Goal: Transaction & Acquisition: Obtain resource

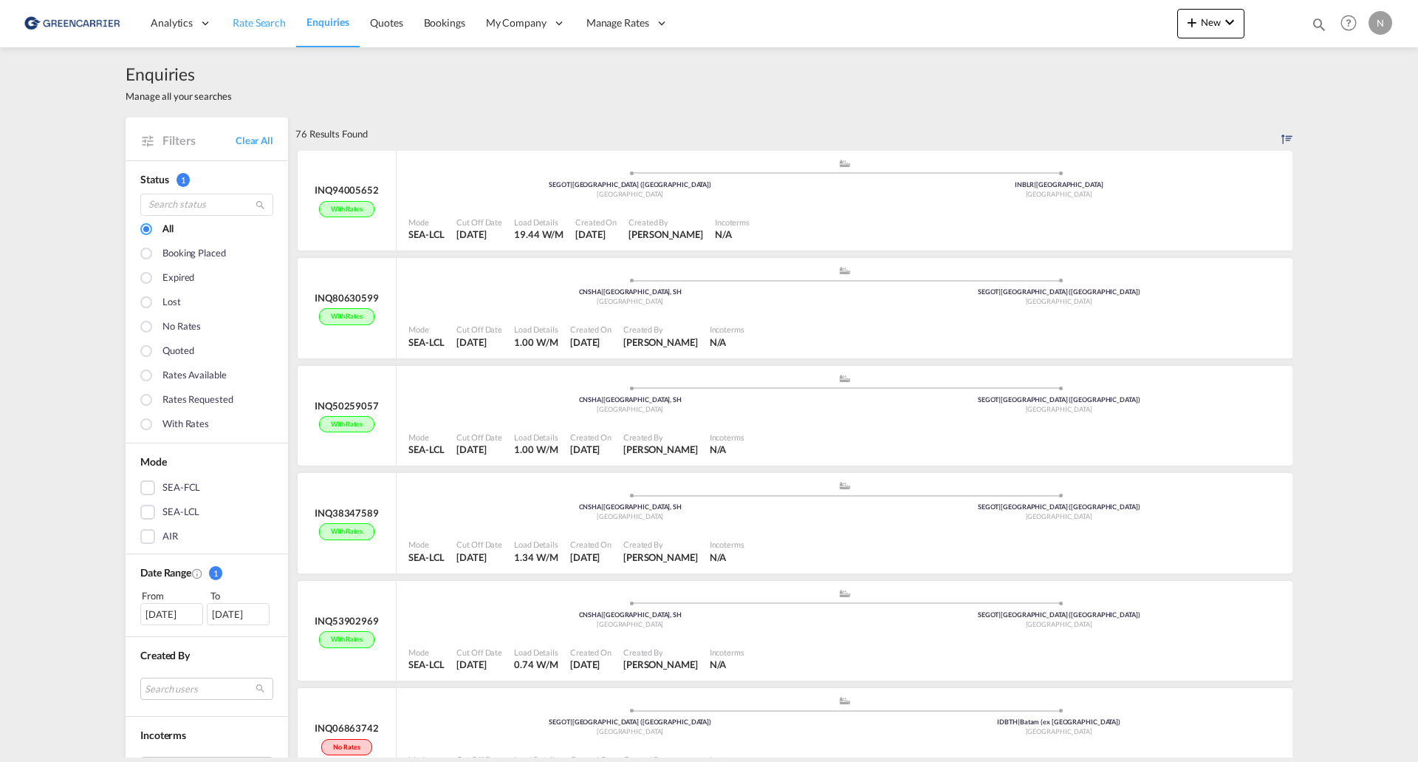
click at [261, 22] on span "Rate Search" at bounding box center [259, 22] width 53 height 13
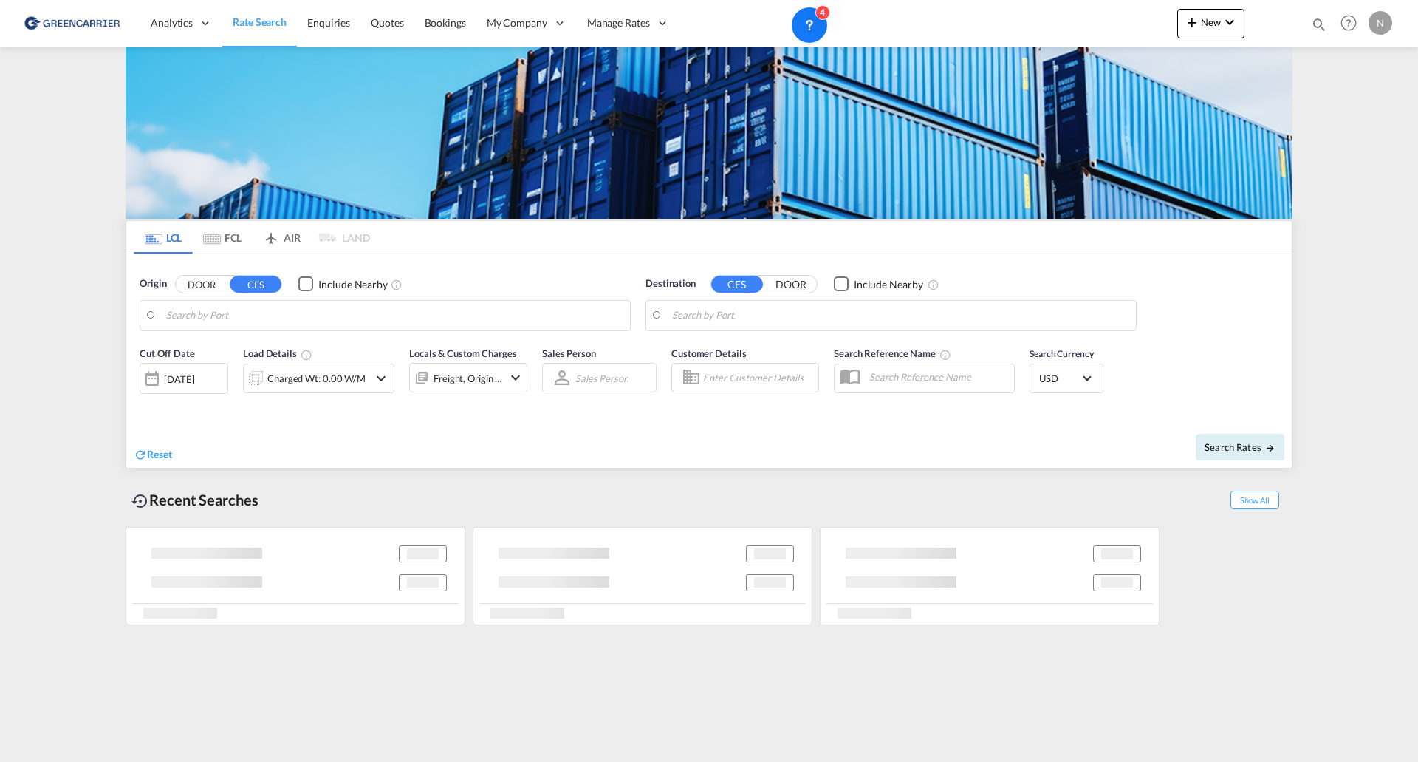
type input "[GEOGRAPHIC_DATA], SH, CNSHA"
type input "[GEOGRAPHIC_DATA] ([GEOGRAPHIC_DATA]), [GEOGRAPHIC_DATA]"
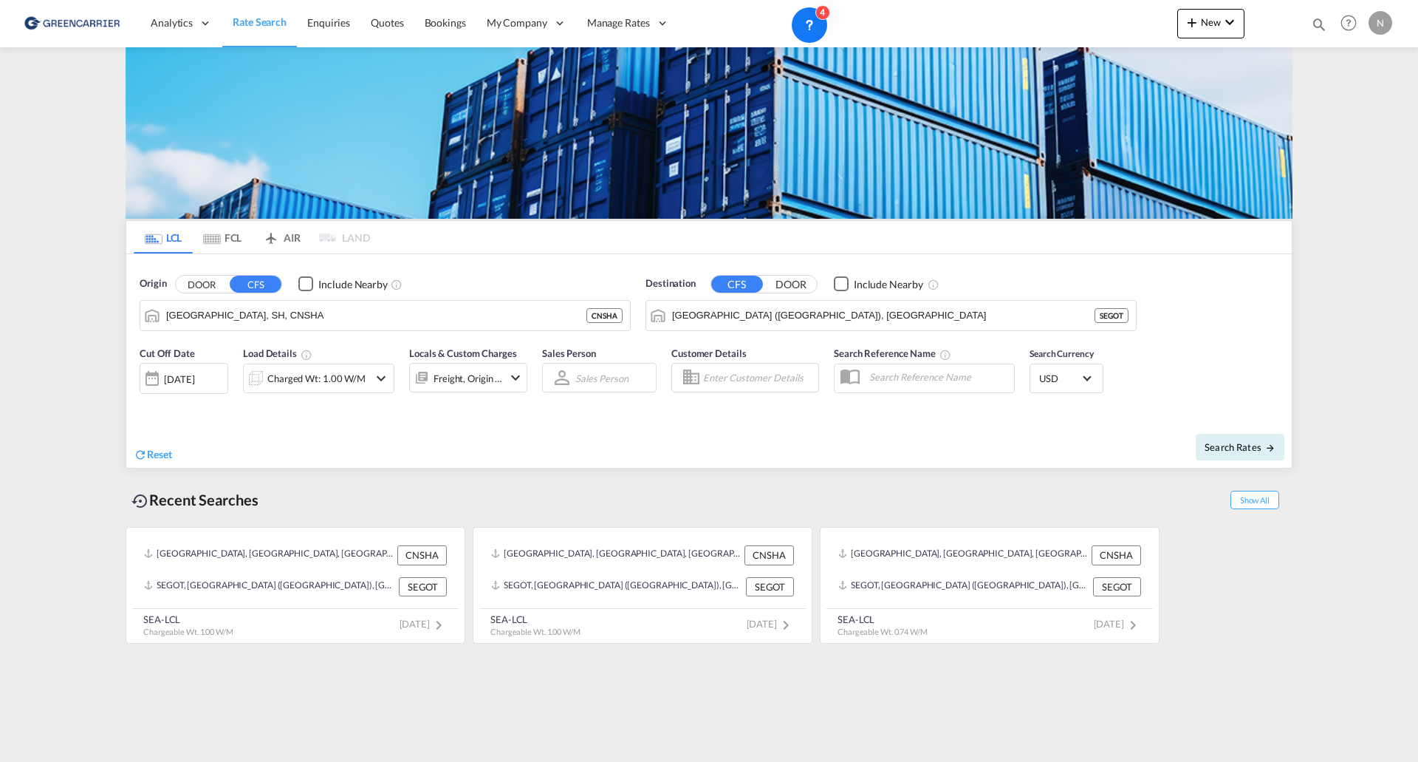
click at [207, 286] on button "DOOR" at bounding box center [202, 284] width 52 height 17
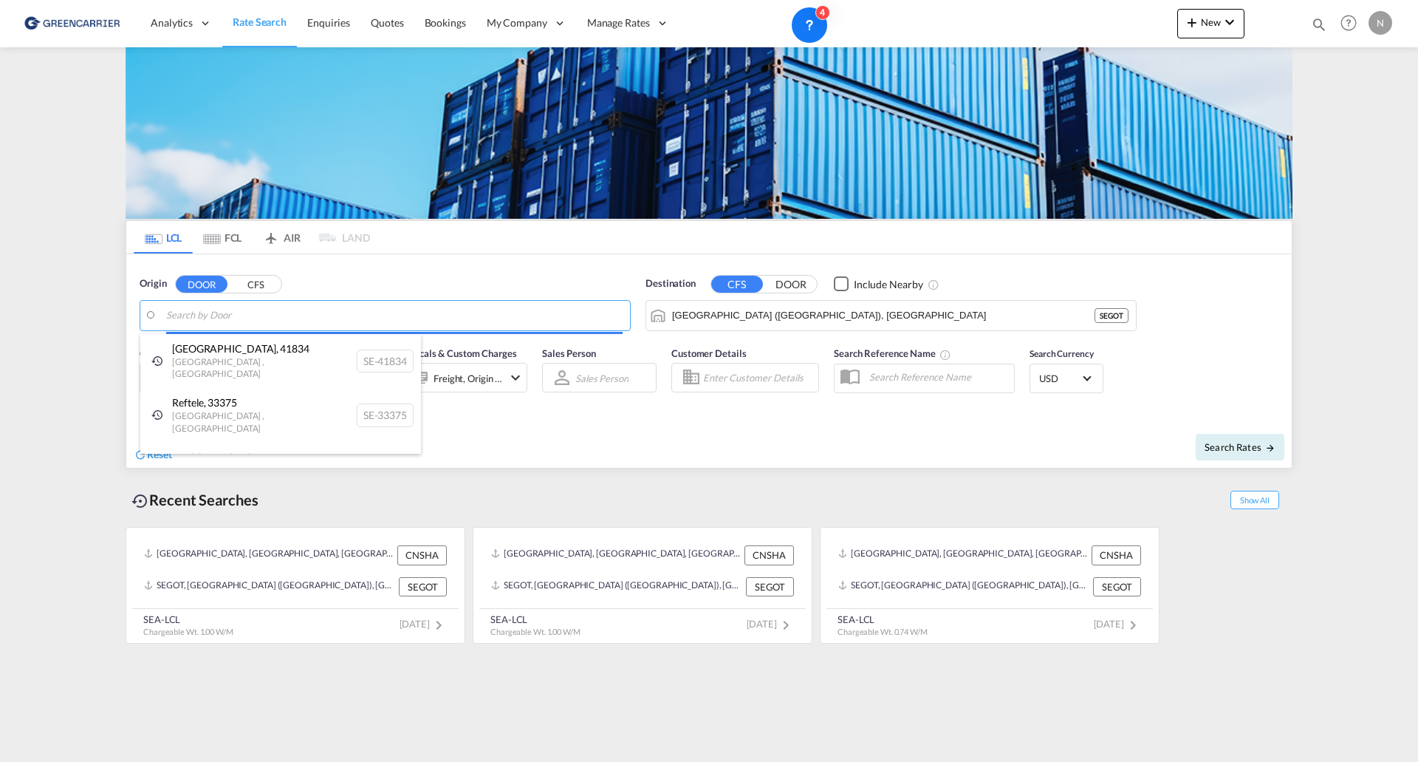
click at [209, 320] on body "Analytics Reports Dashboard Rate Search Enquiries Quotes Bookings" at bounding box center [709, 381] width 1418 height 762
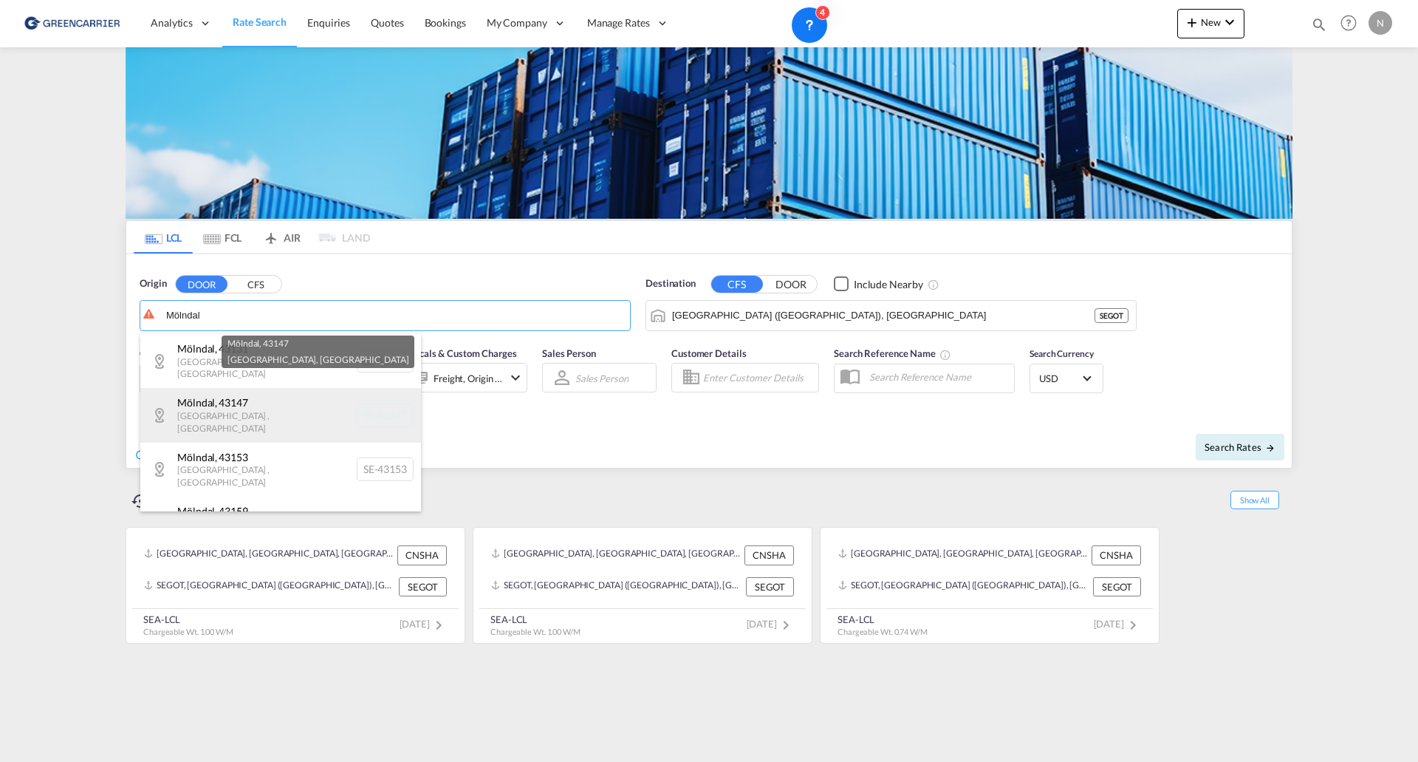
click at [369, 410] on div "[GEOGRAPHIC_DATA] , 43147 [GEOGRAPHIC_DATA] , [GEOGRAPHIC_DATA] SE-43147" at bounding box center [280, 415] width 281 height 54
type input "SE-43147, [GEOGRAPHIC_DATA], [GEOGRAPHIC_DATA]"
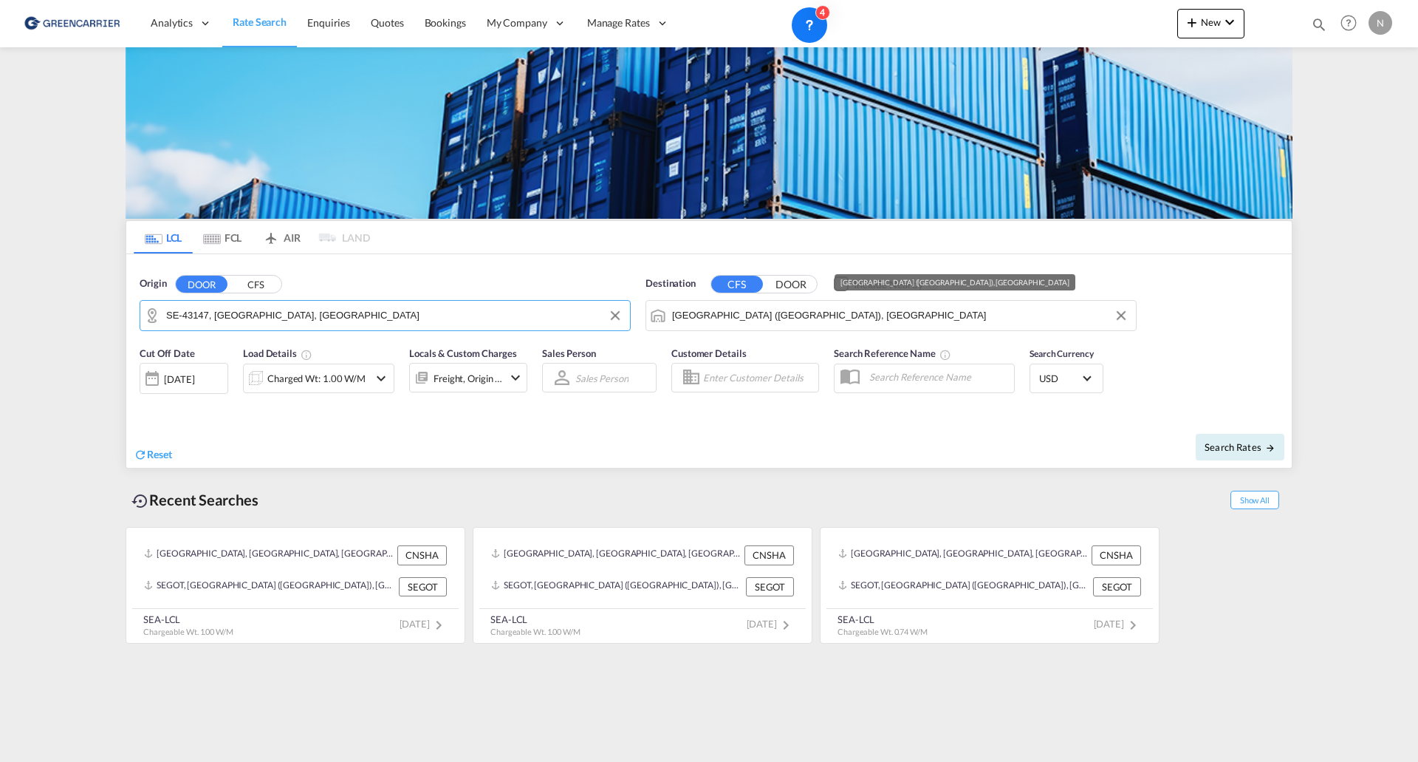
click at [776, 318] on input "[GEOGRAPHIC_DATA] ([GEOGRAPHIC_DATA]), [GEOGRAPHIC_DATA]" at bounding box center [900, 315] width 456 height 22
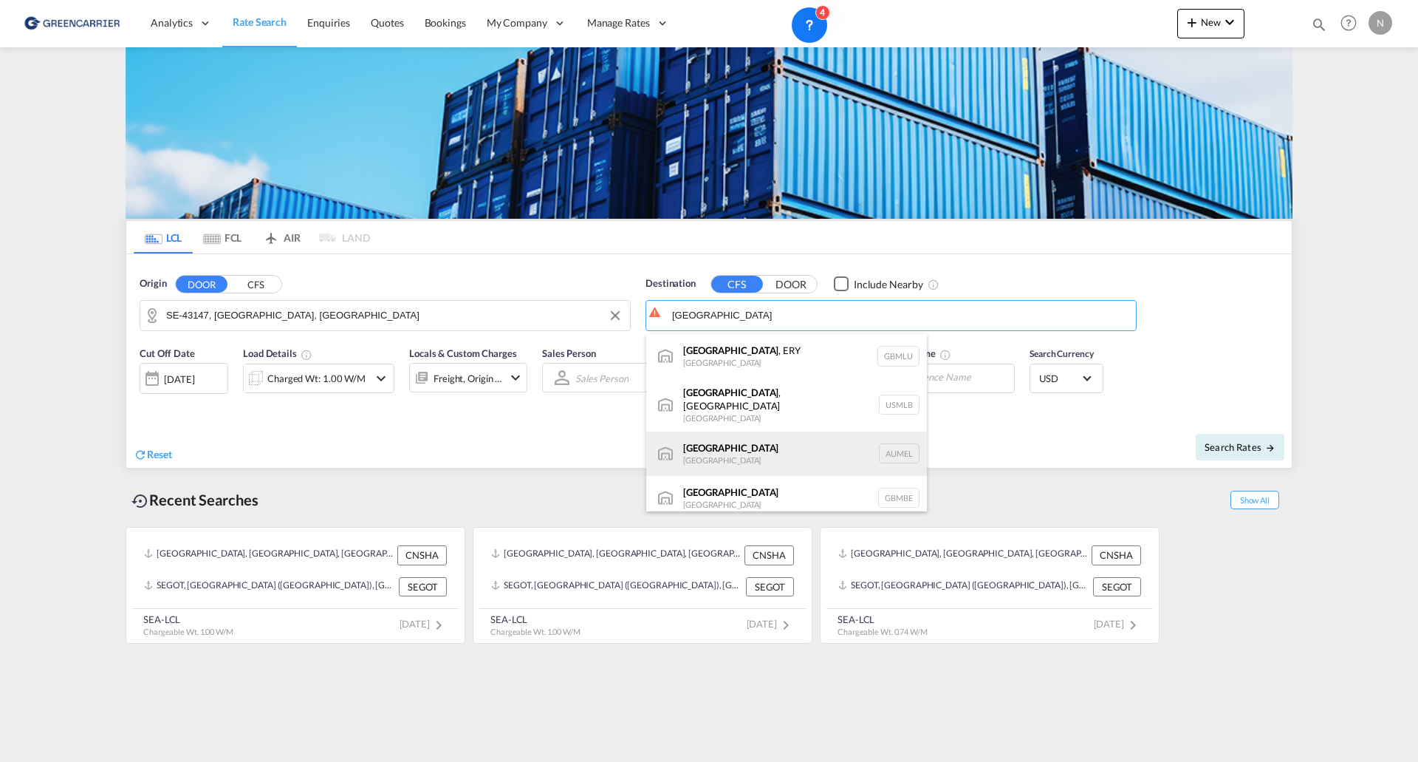
click at [768, 445] on div "[GEOGRAPHIC_DATA] [GEOGRAPHIC_DATA] AUMEL" at bounding box center [786, 453] width 281 height 44
type input "[GEOGRAPHIC_DATA], [GEOGRAPHIC_DATA]"
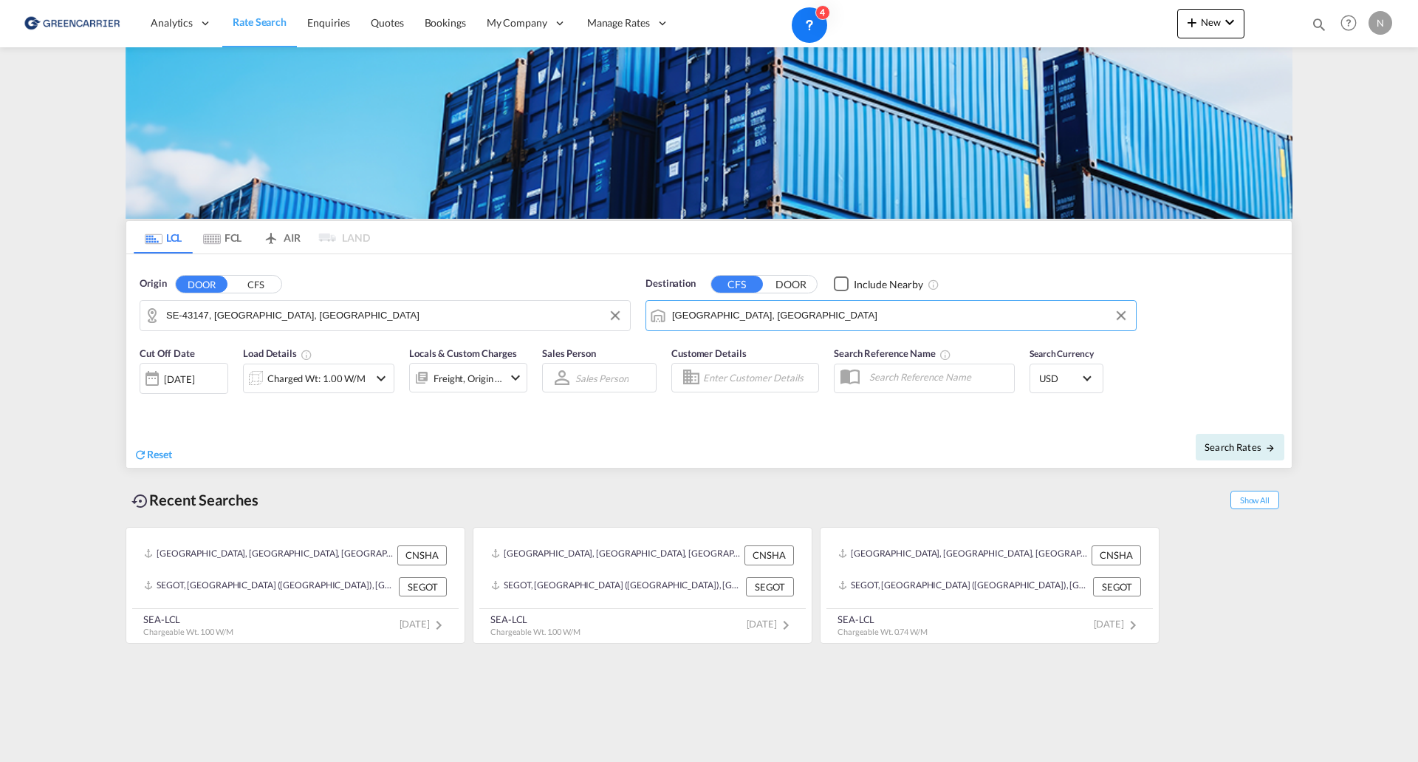
click at [594, 377] on md-select "Sales Person Select Sales Person No results found" at bounding box center [602, 377] width 56 height 21
click at [612, 348] on input "search" at bounding box center [622, 342] width 124 height 35
type input "Annika"
click at [617, 347] on input "Annika" at bounding box center [622, 342] width 124 height 35
click at [573, 341] on input "Annika" at bounding box center [622, 342] width 124 height 35
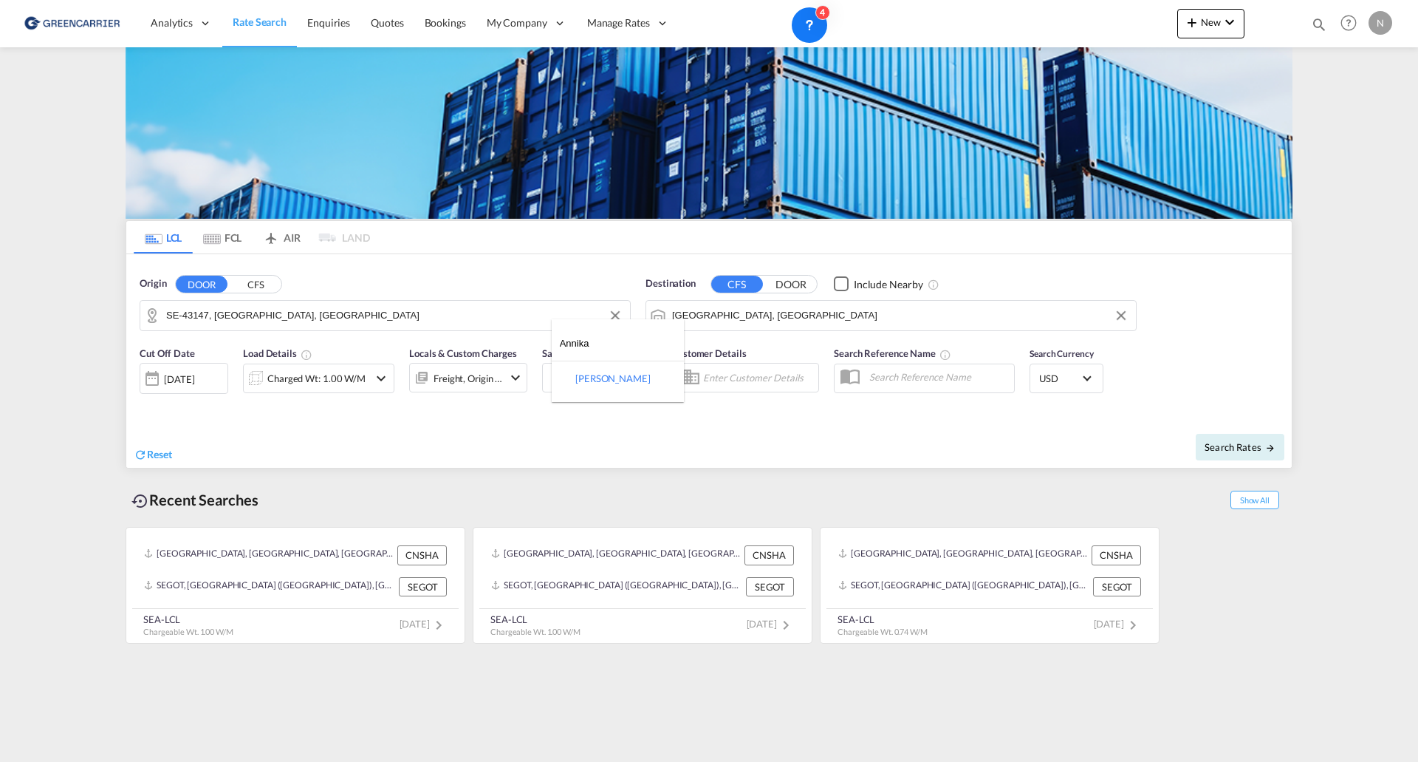
click at [573, 341] on input "Annika" at bounding box center [622, 342] width 124 height 35
type md-option "[object Object]"
click at [756, 374] on md-backdrop at bounding box center [709, 381] width 1418 height 762
click at [716, 384] on input "Enter Customer Details" at bounding box center [758, 377] width 111 height 22
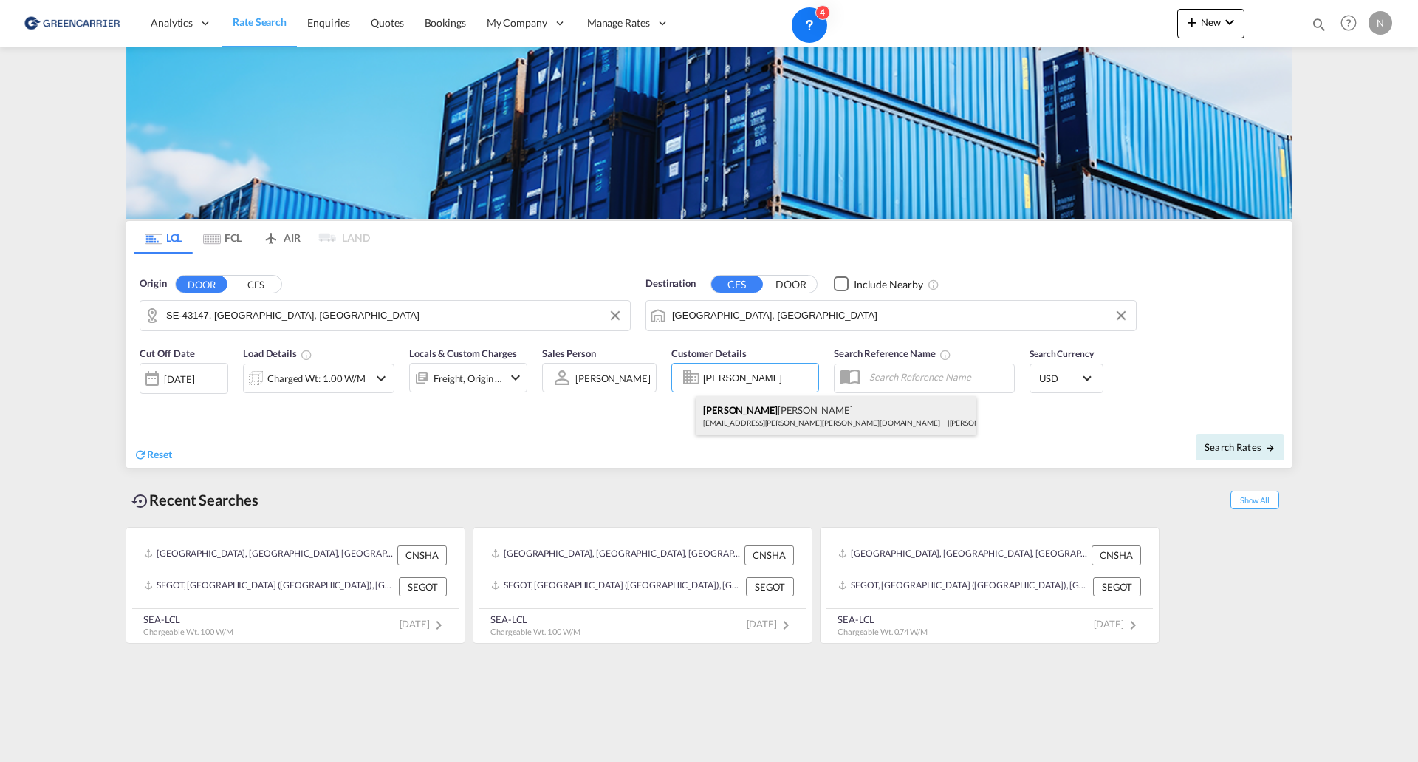
click at [751, 414] on div "[PERSON_NAME] [PERSON_NAME][EMAIL_ADDRESS][PERSON_NAME][PERSON_NAME][DOMAIN_NAM…" at bounding box center [836, 415] width 281 height 38
type input "[PERSON_NAME] Linieagenturer AB, [PERSON_NAME], [PERSON_NAME][EMAIL_ADDRESS][PE…"
click at [911, 381] on input "text" at bounding box center [938, 377] width 152 height 22
paste input "Upphämtat Mölndal till [PERSON_NAME]"
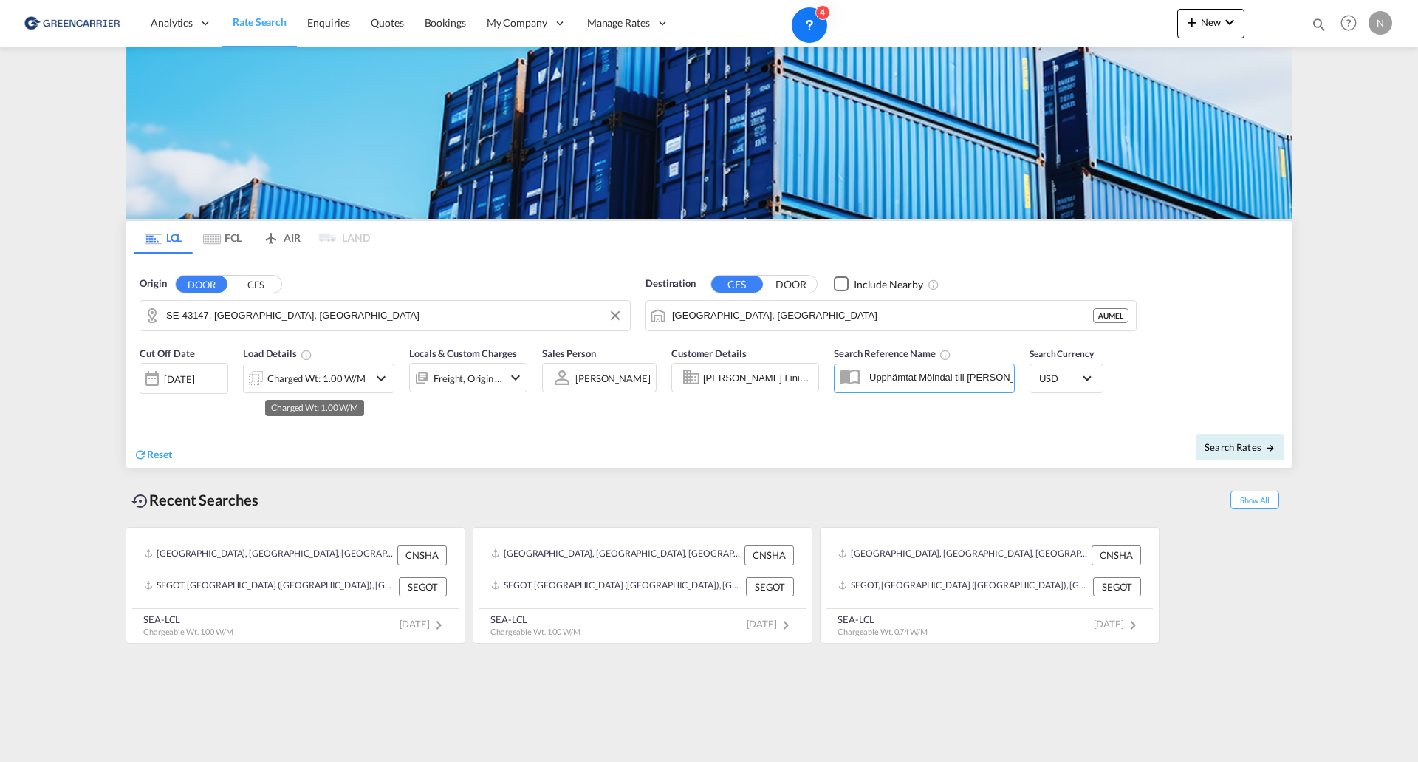
type input "Upphämtat Mölndal till [PERSON_NAME]"
click at [293, 374] on div "Charged Wt: 1.00 W/M" at bounding box center [316, 378] width 98 height 21
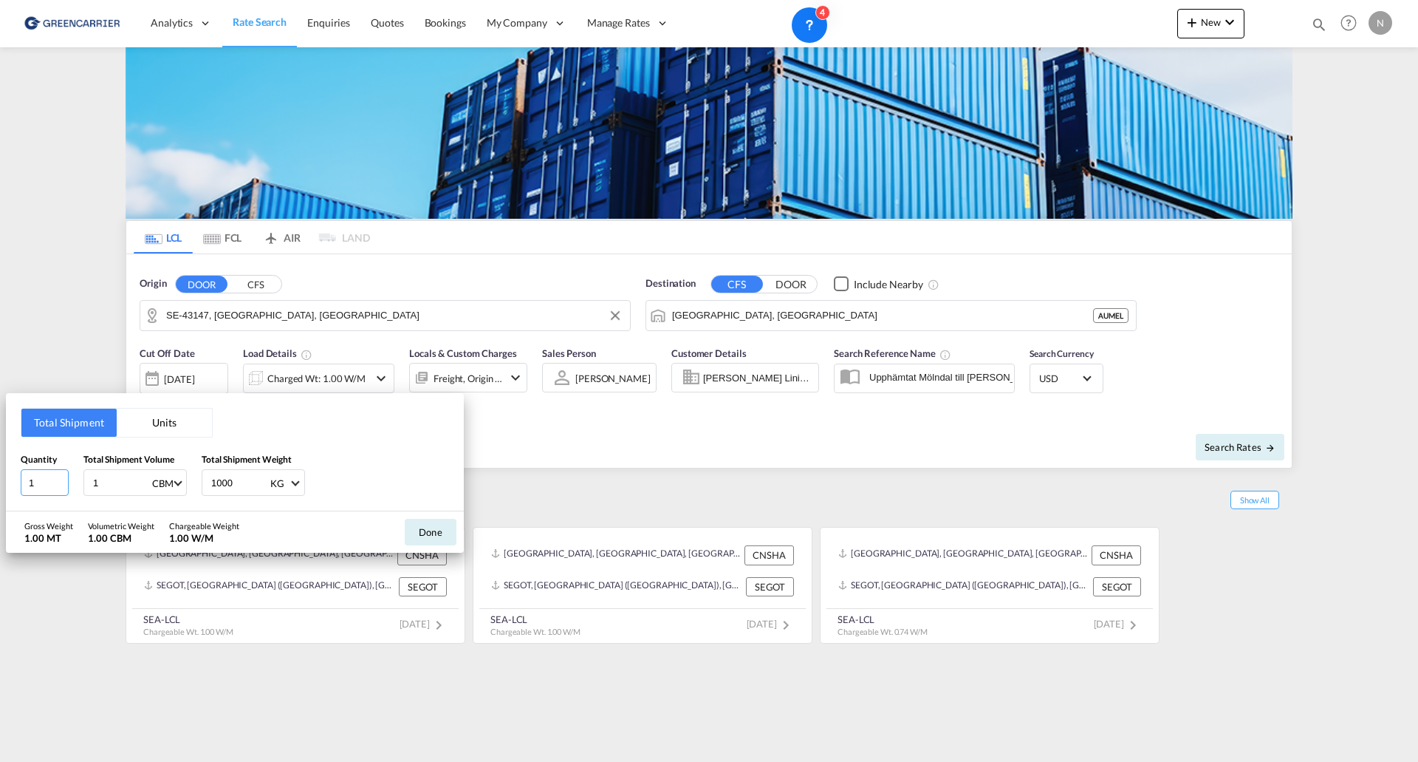
click at [46, 486] on input "1" at bounding box center [45, 482] width 48 height 27
click at [185, 428] on button "Units" at bounding box center [164, 422] width 95 height 28
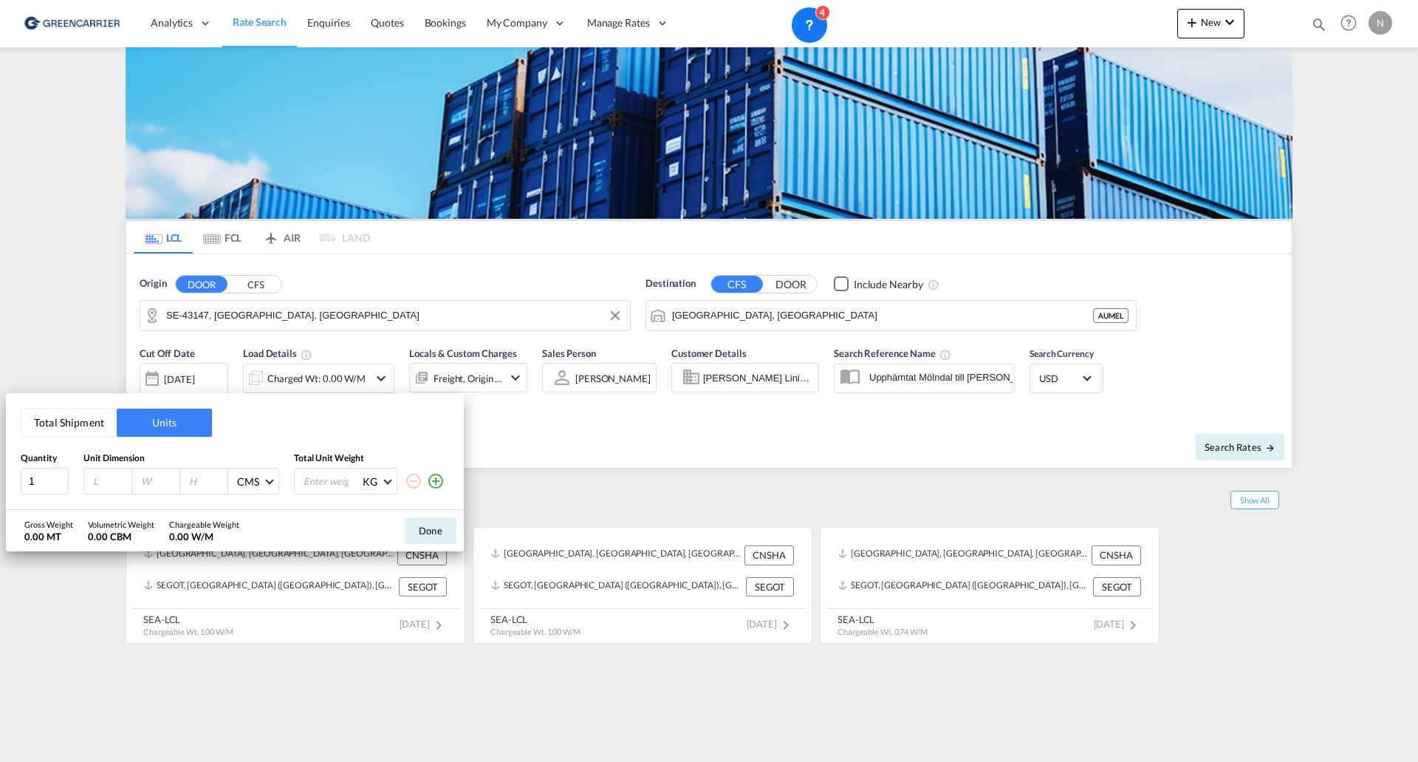
click at [103, 482] on input "number" at bounding box center [112, 480] width 40 height 13
type input "120"
type input "80"
type input "95"
click at [326, 473] on input "number" at bounding box center [331, 480] width 59 height 25
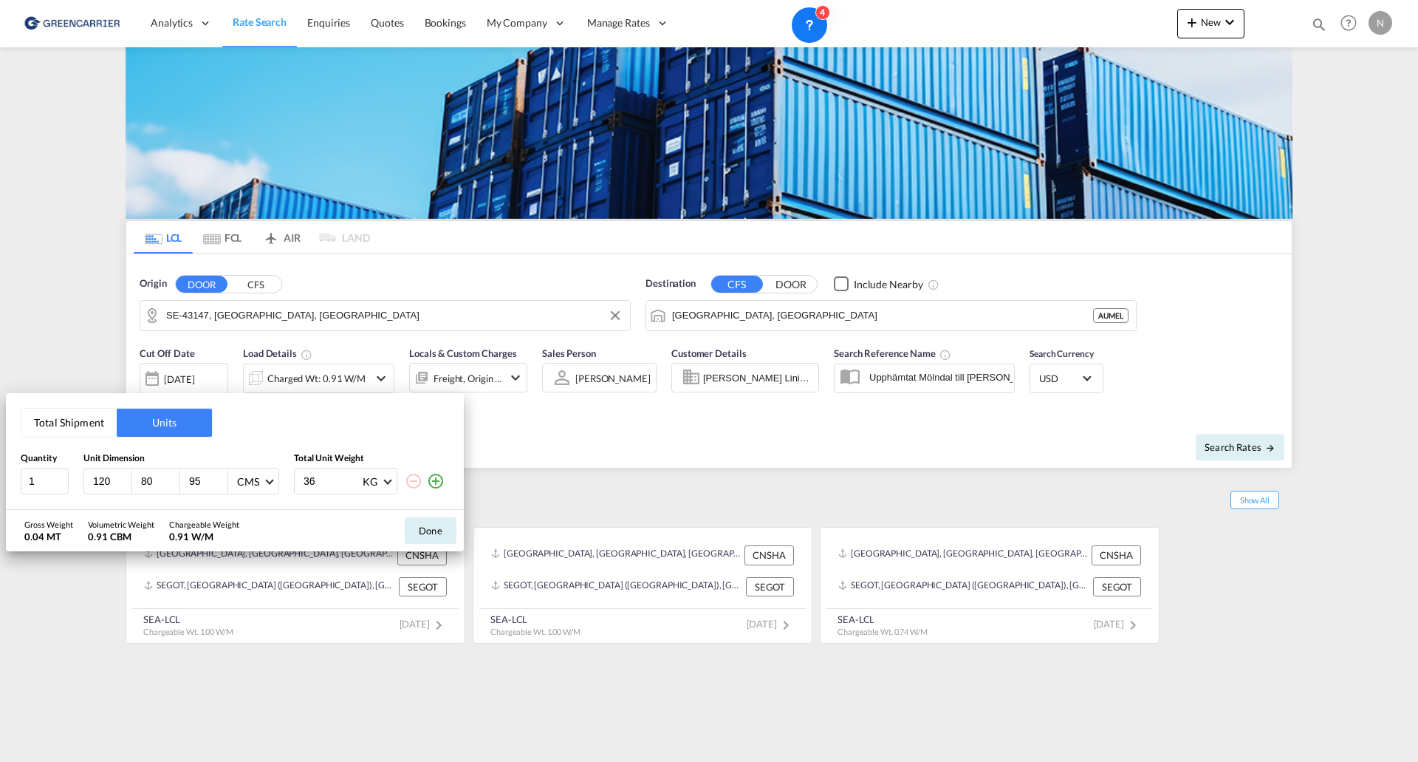
type input "3"
type input "350"
click at [431, 538] on button "Done" at bounding box center [431, 530] width 52 height 27
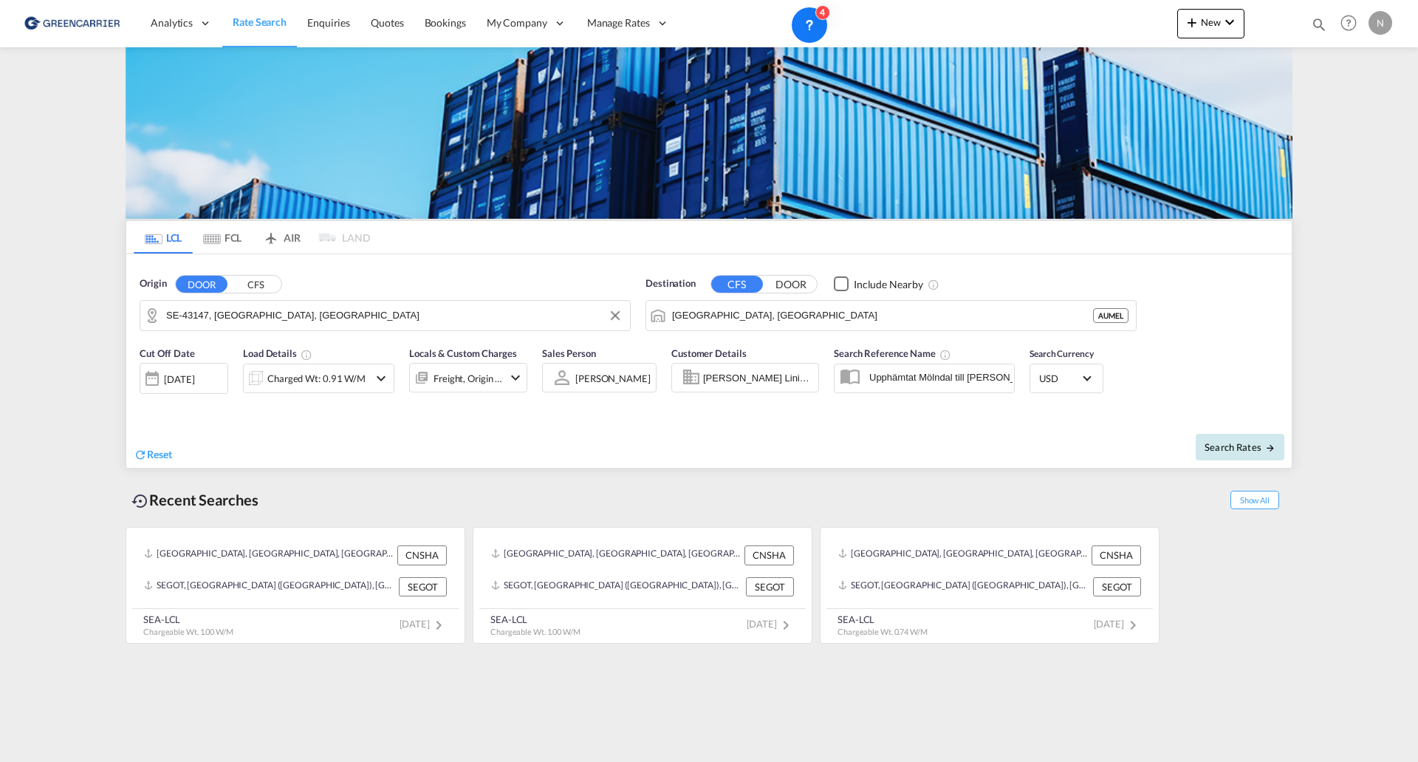
click at [1245, 442] on span "Search Rates" at bounding box center [1240, 447] width 71 height 12
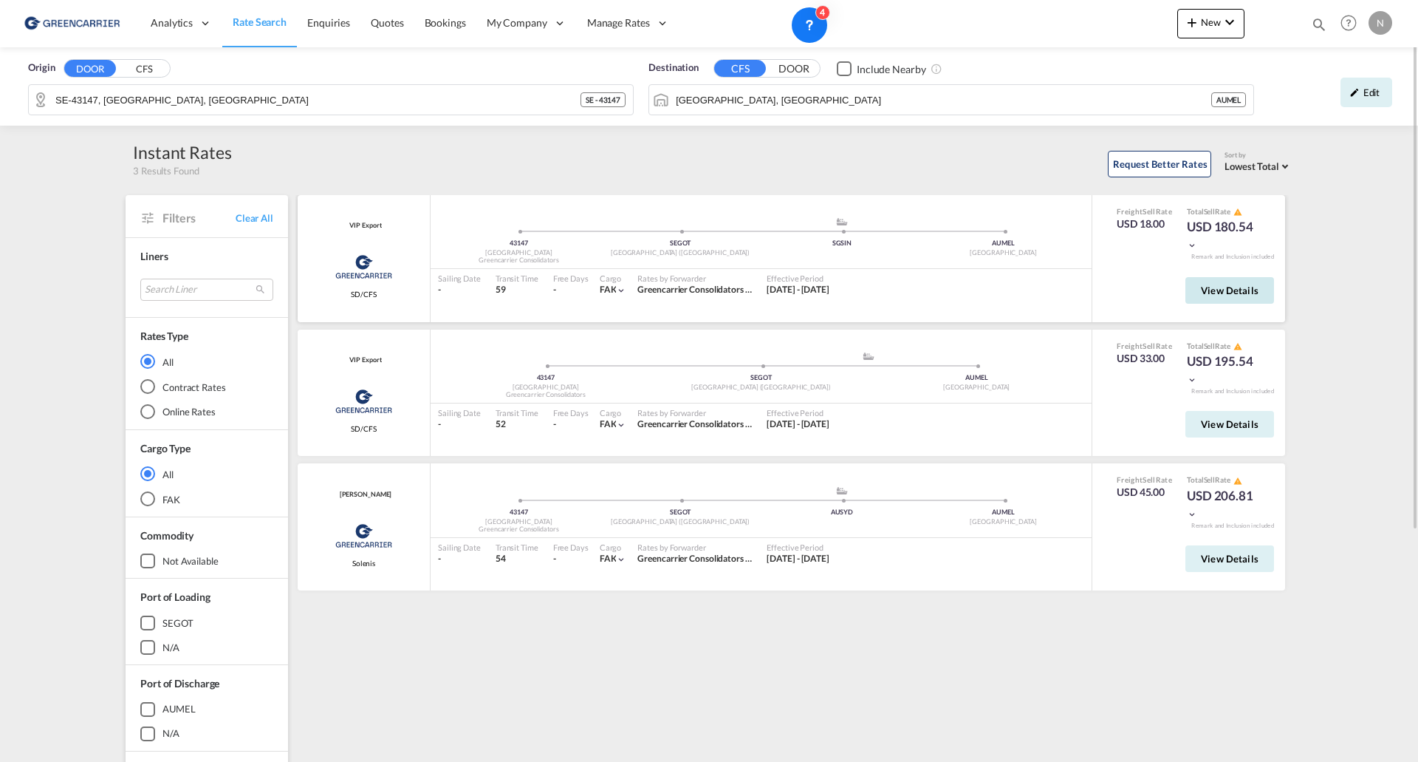
click at [1242, 287] on span "View Details" at bounding box center [1230, 290] width 58 height 12
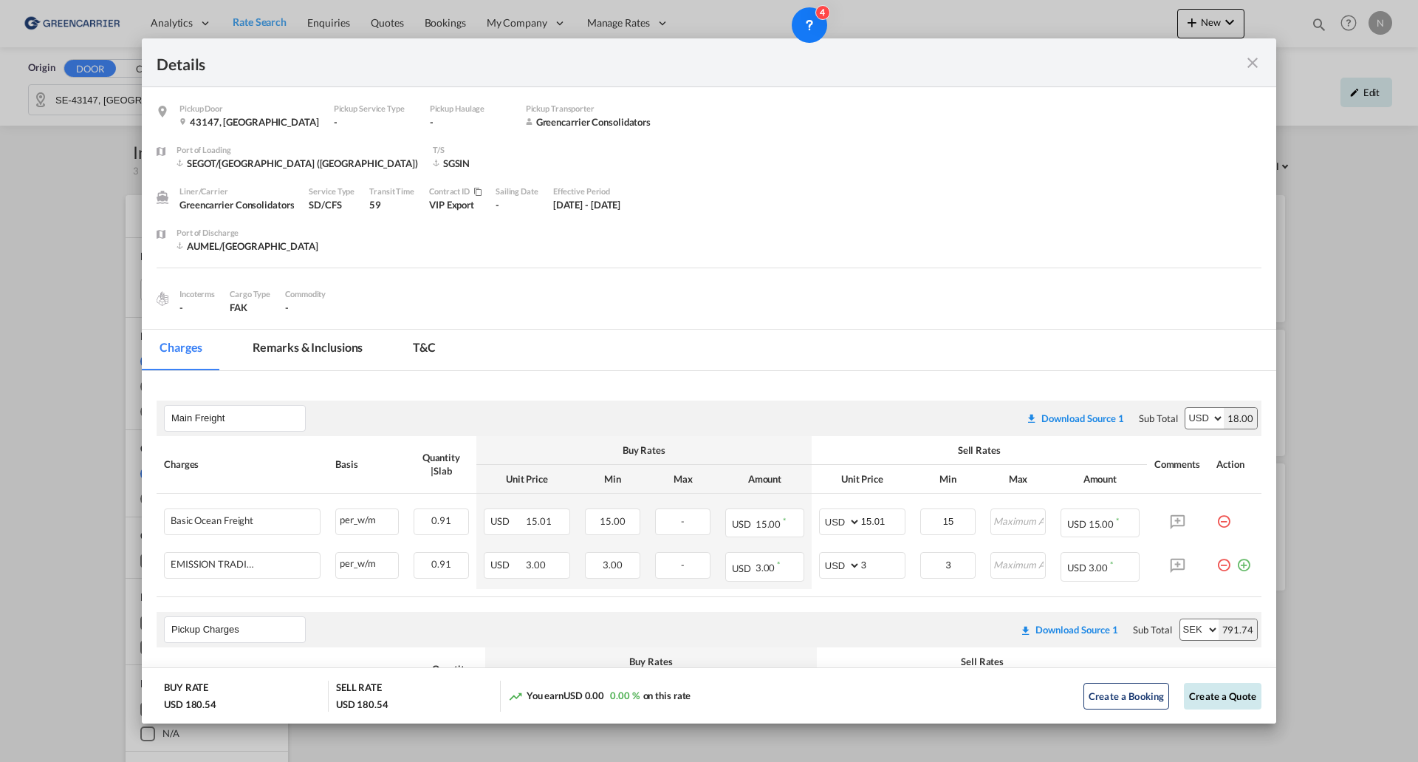
click at [1193, 697] on button "Create a Quote" at bounding box center [1223, 695] width 78 height 27
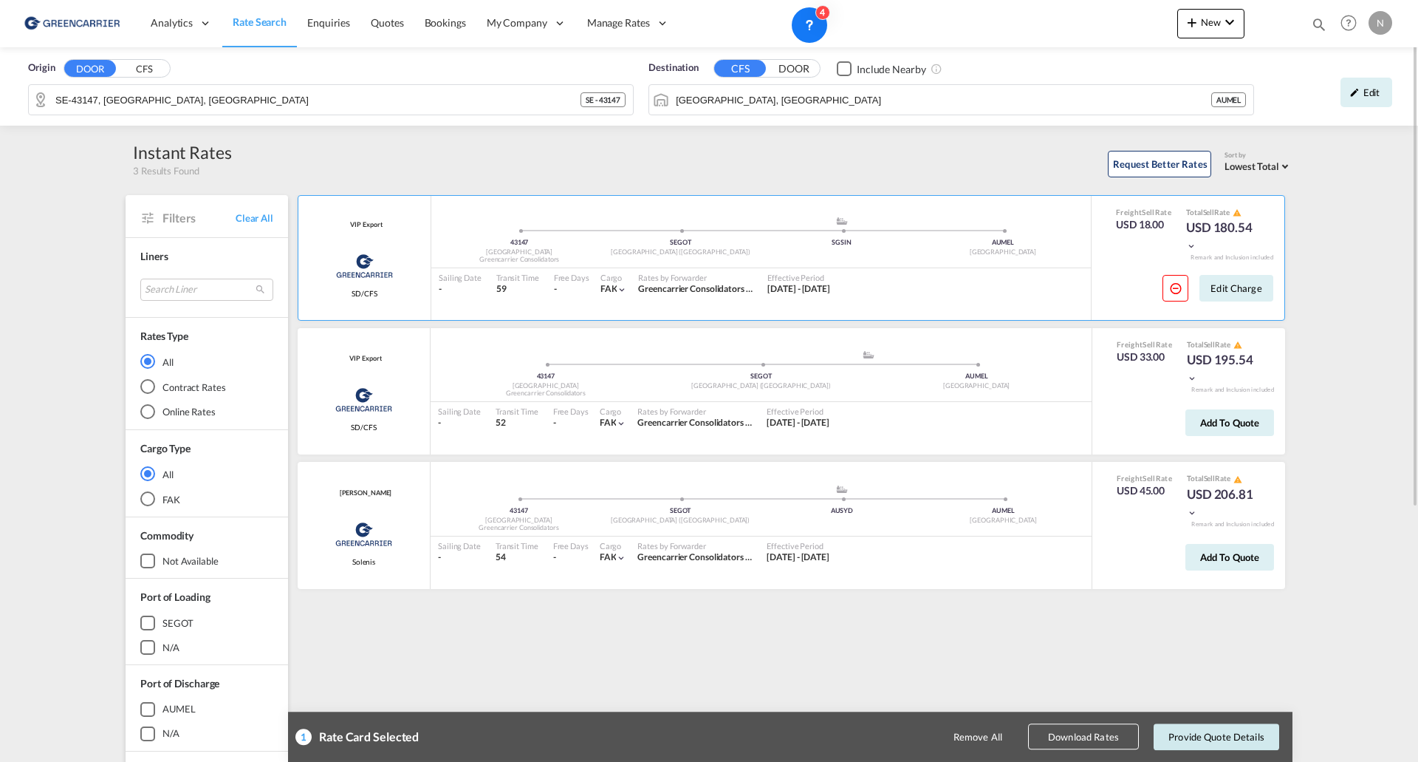
click at [1231, 748] on button "Provide Quote Details" at bounding box center [1217, 736] width 126 height 27
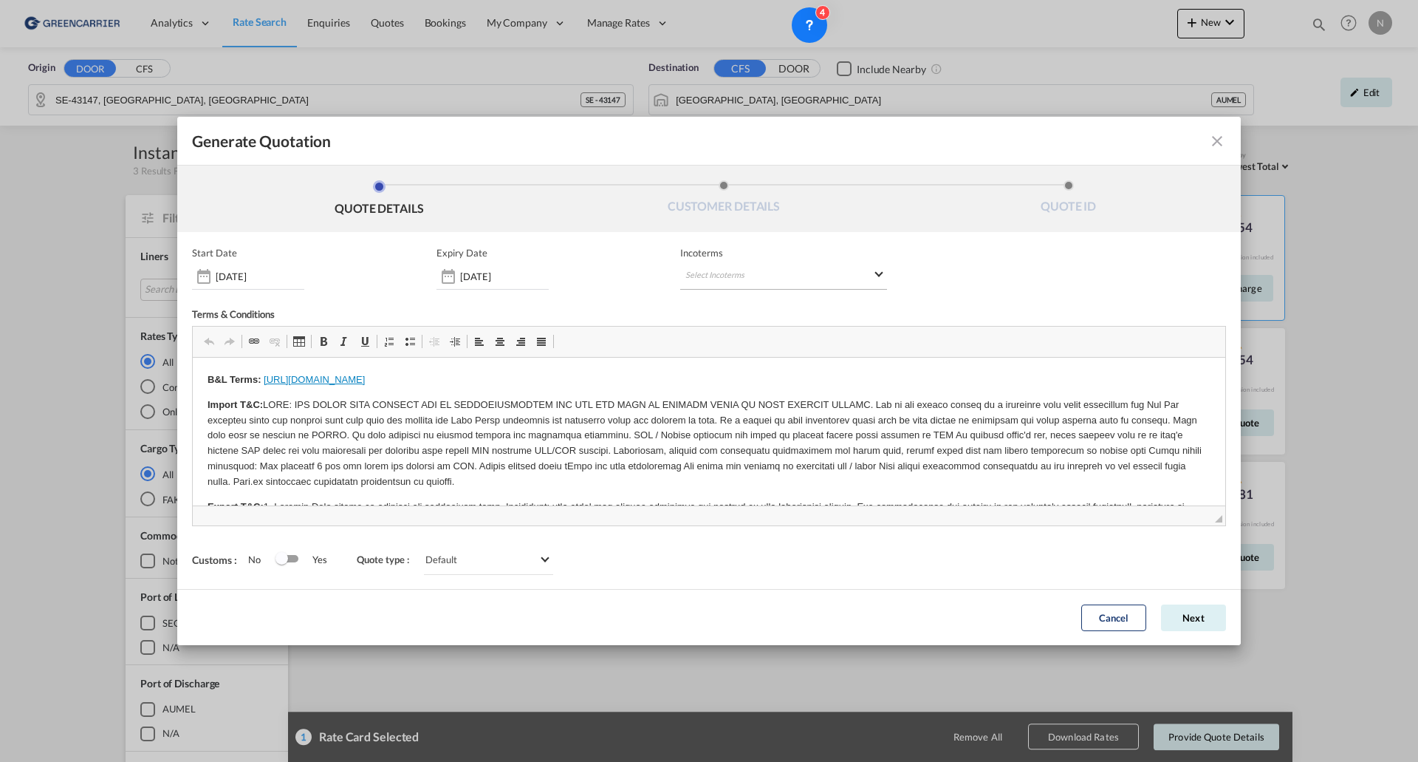
click at [875, 275] on md-select "Select Incoterms CPT - export Carrier Paid to EXW - import Ex Works CFR - impor…" at bounding box center [783, 276] width 207 height 27
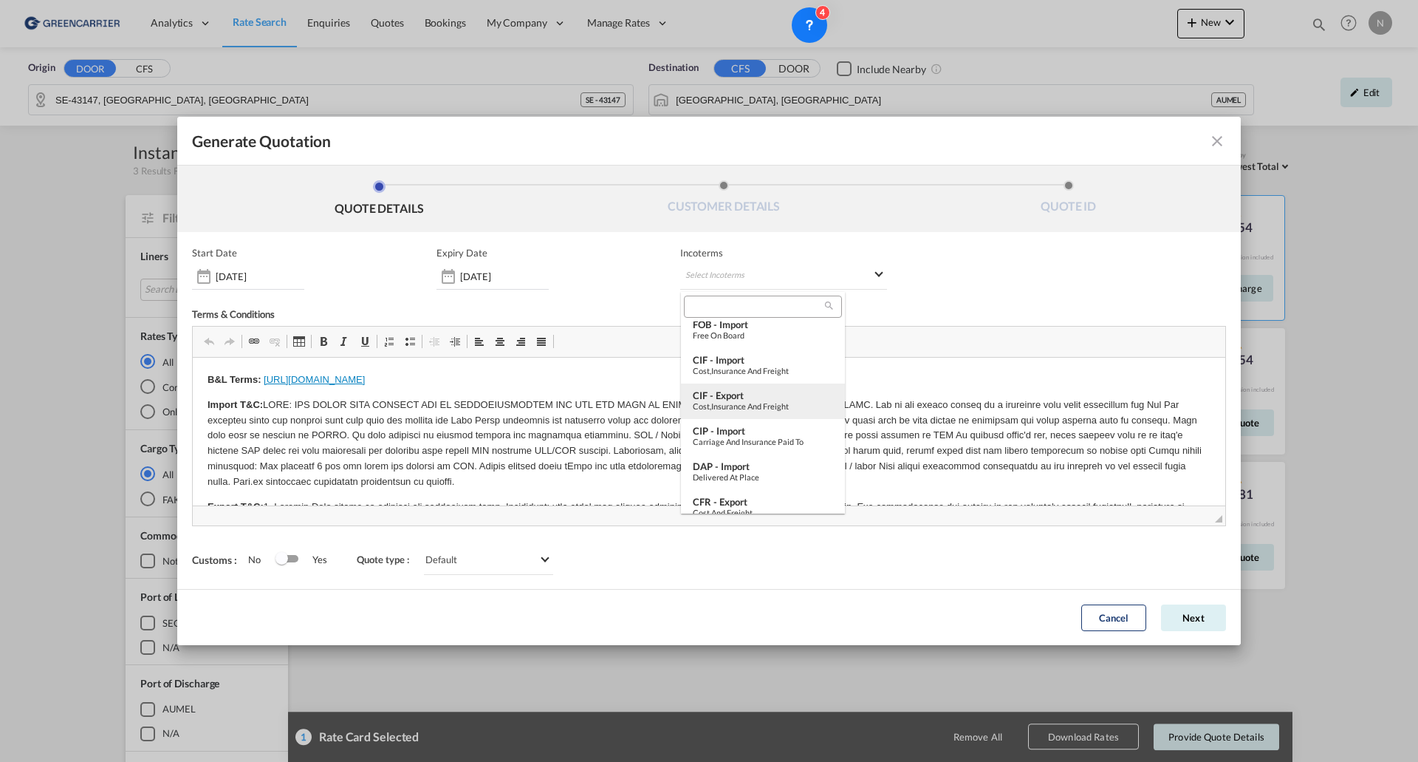
scroll to position [552, 0]
click at [719, 496] on div "Cost and Freight" at bounding box center [763, 501] width 140 height 10
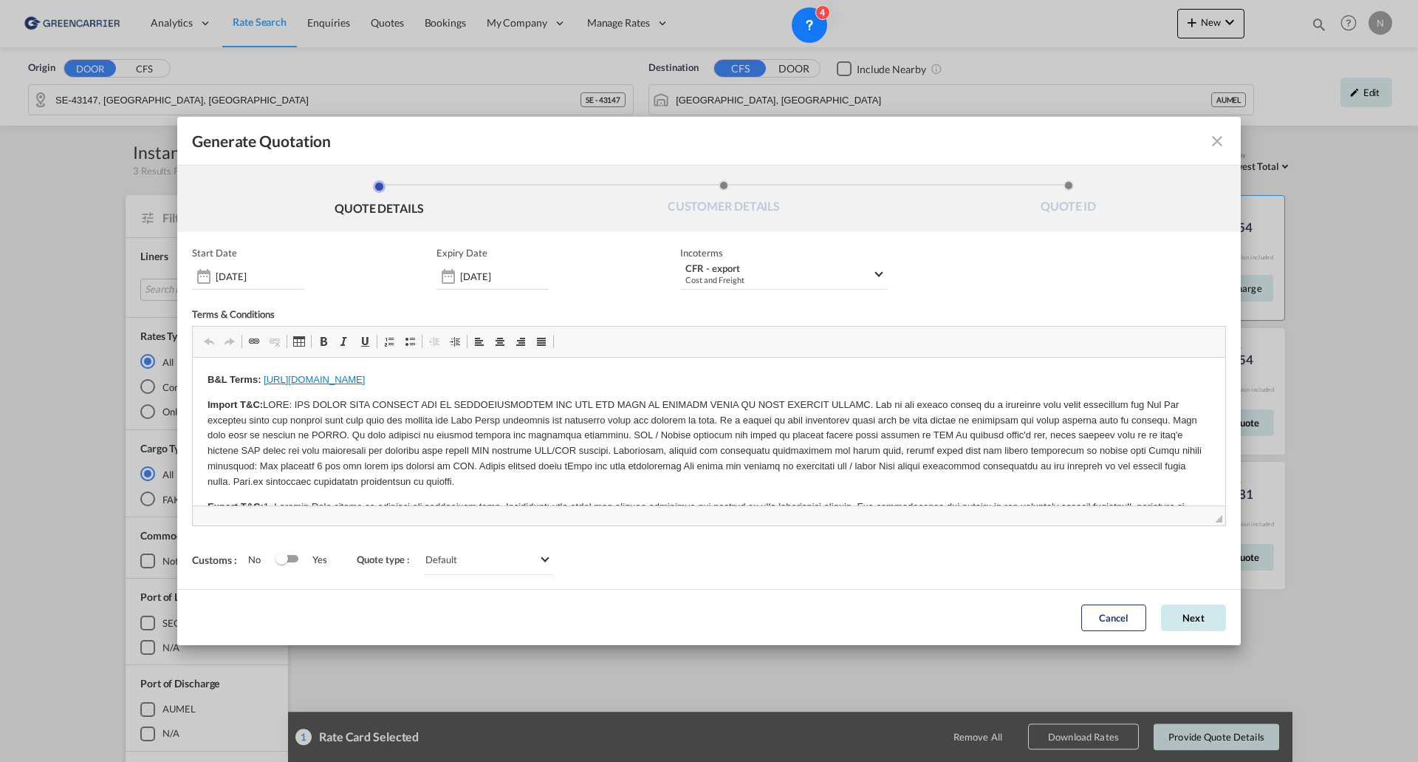
click at [1188, 620] on button "Next" at bounding box center [1193, 617] width 65 height 27
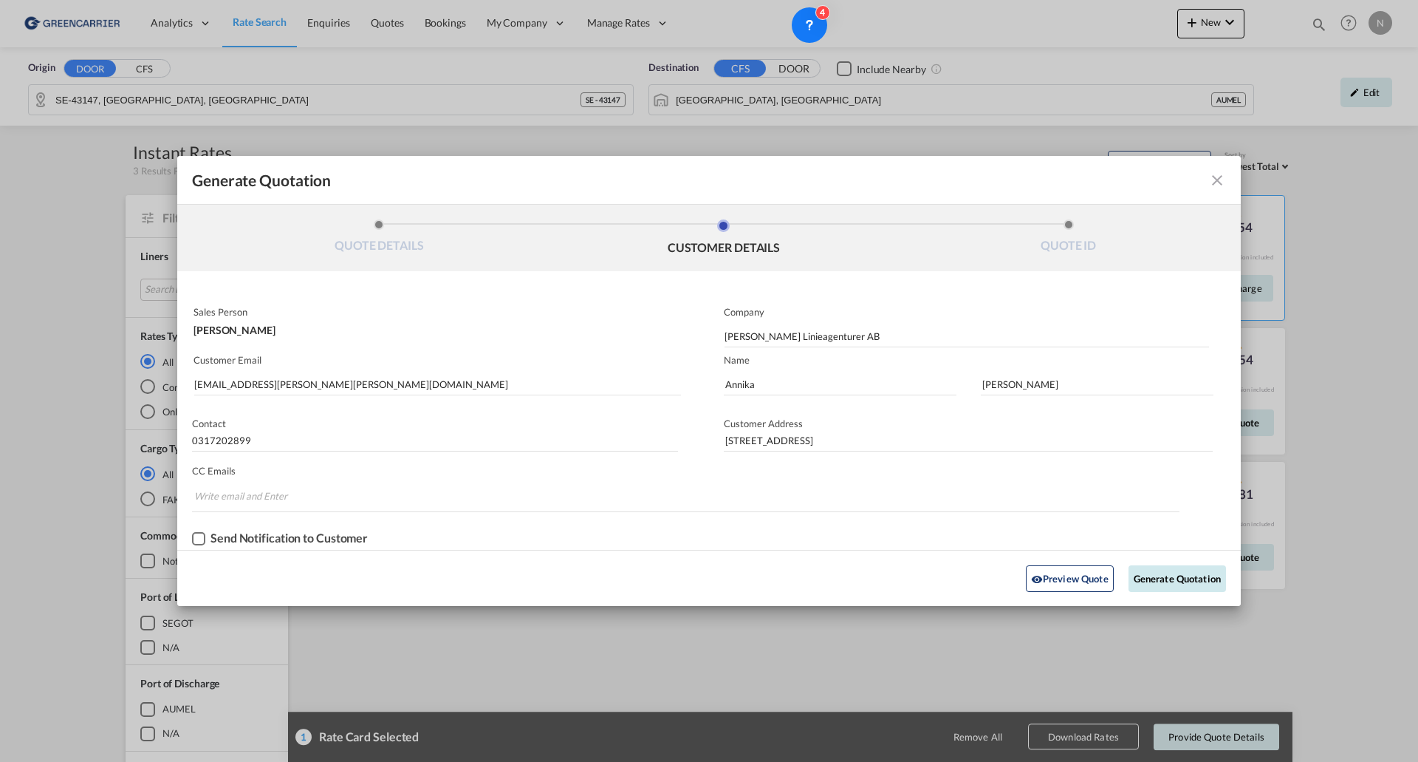
click at [1163, 579] on button "Generate Quotation" at bounding box center [1177, 578] width 97 height 27
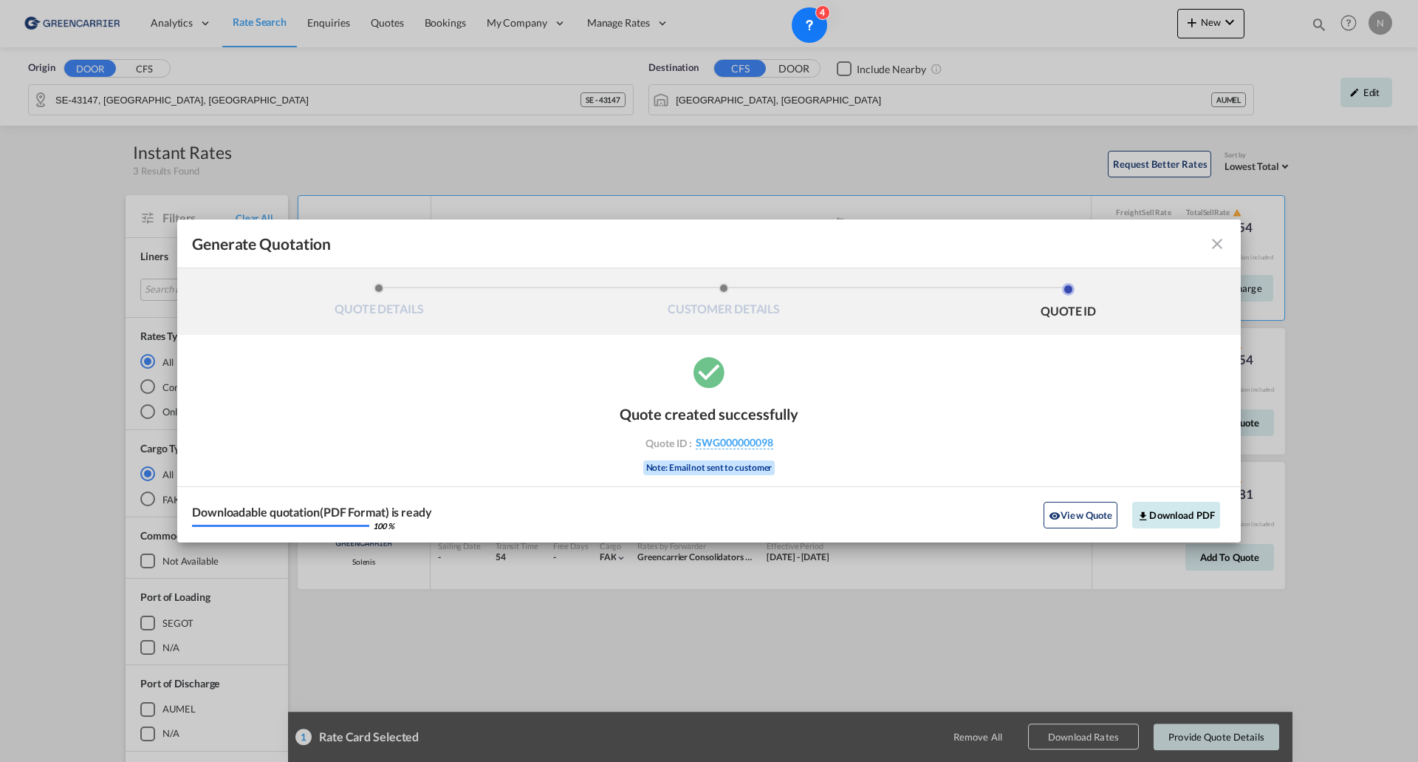
click at [1176, 508] on button "Download PDF" at bounding box center [1176, 515] width 88 height 27
click at [1219, 244] on md-icon "icon-close fg-AAA8AD cursor m-0" at bounding box center [1217, 244] width 18 height 18
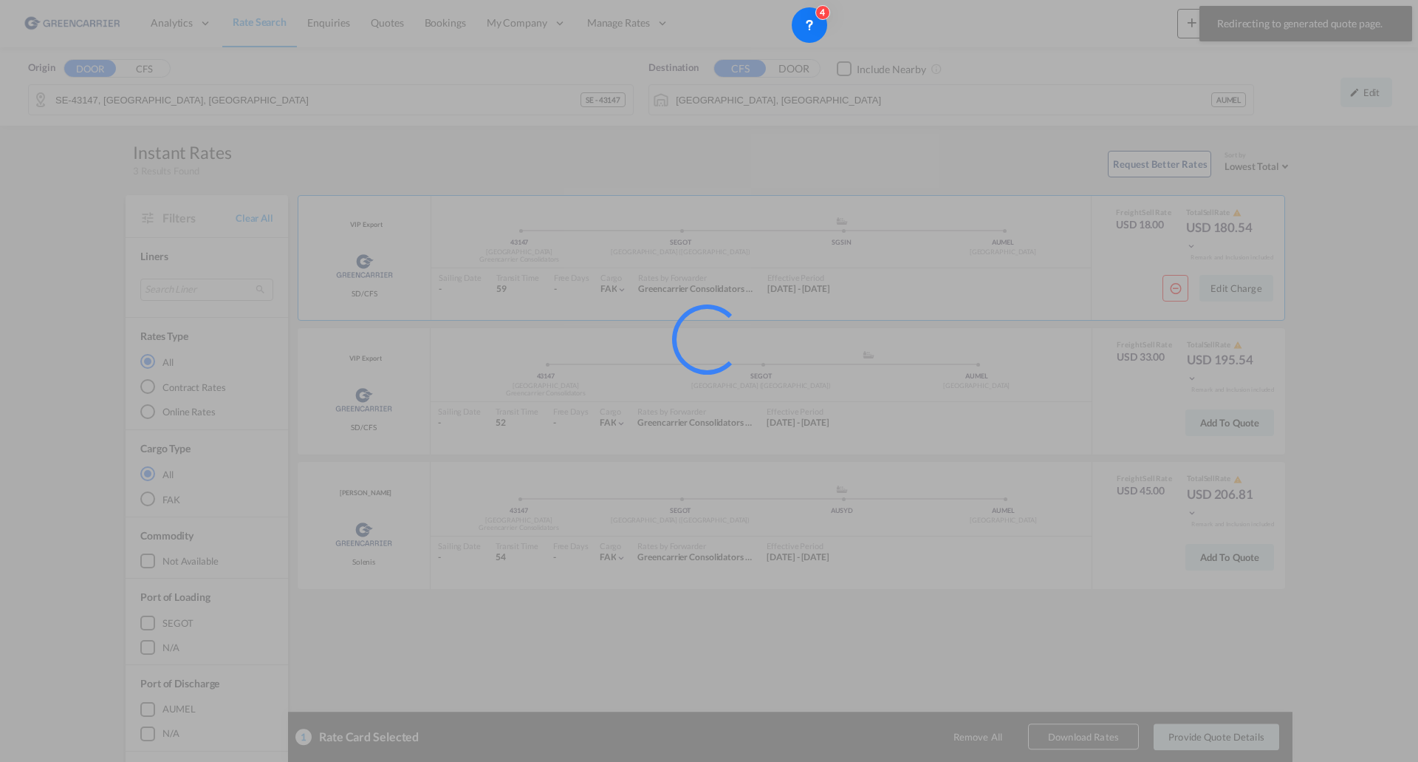
click at [263, 23] on div at bounding box center [709, 381] width 1418 height 762
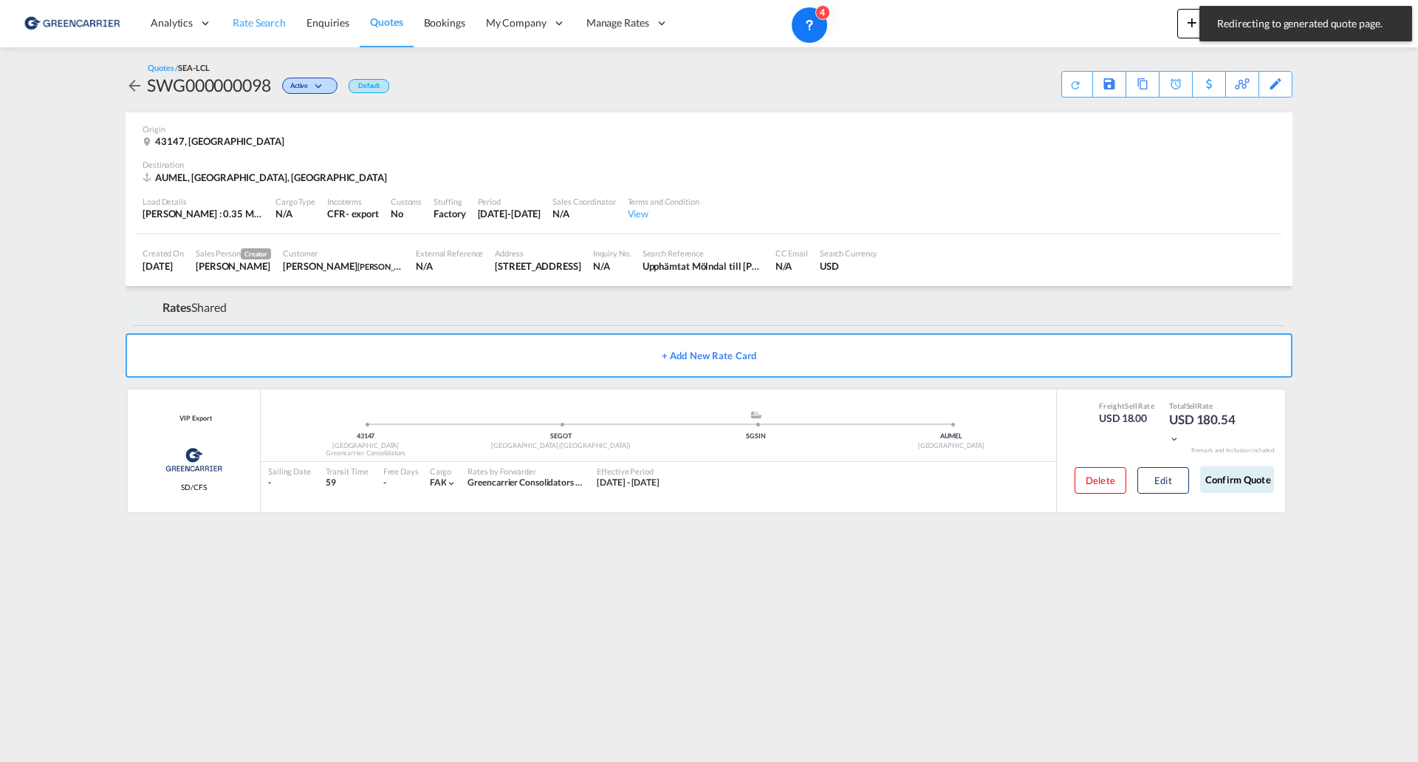
click at [264, 27] on span "Rate Search" at bounding box center [259, 22] width 53 height 13
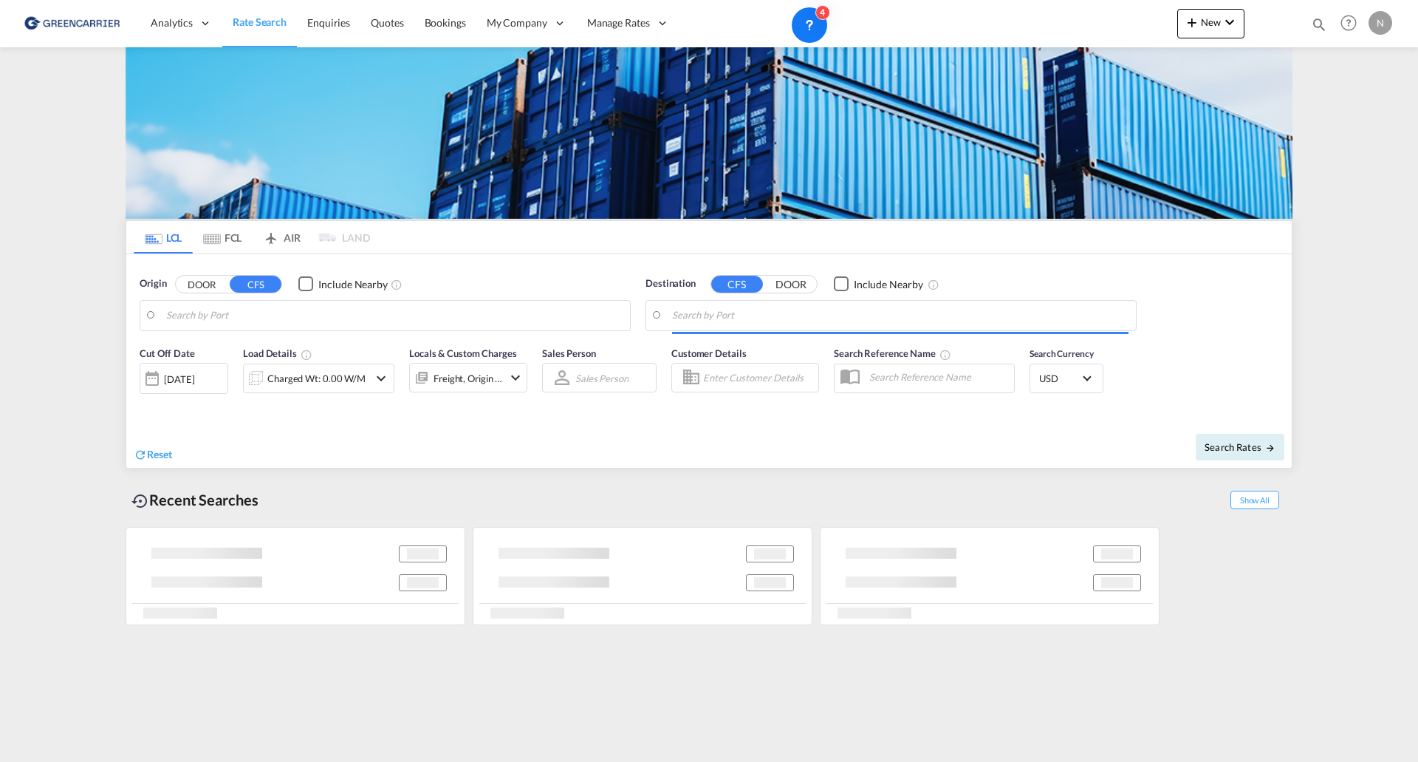
type input "SE-43147, [GEOGRAPHIC_DATA], [GEOGRAPHIC_DATA]"
type input "[GEOGRAPHIC_DATA], [GEOGRAPHIC_DATA]"
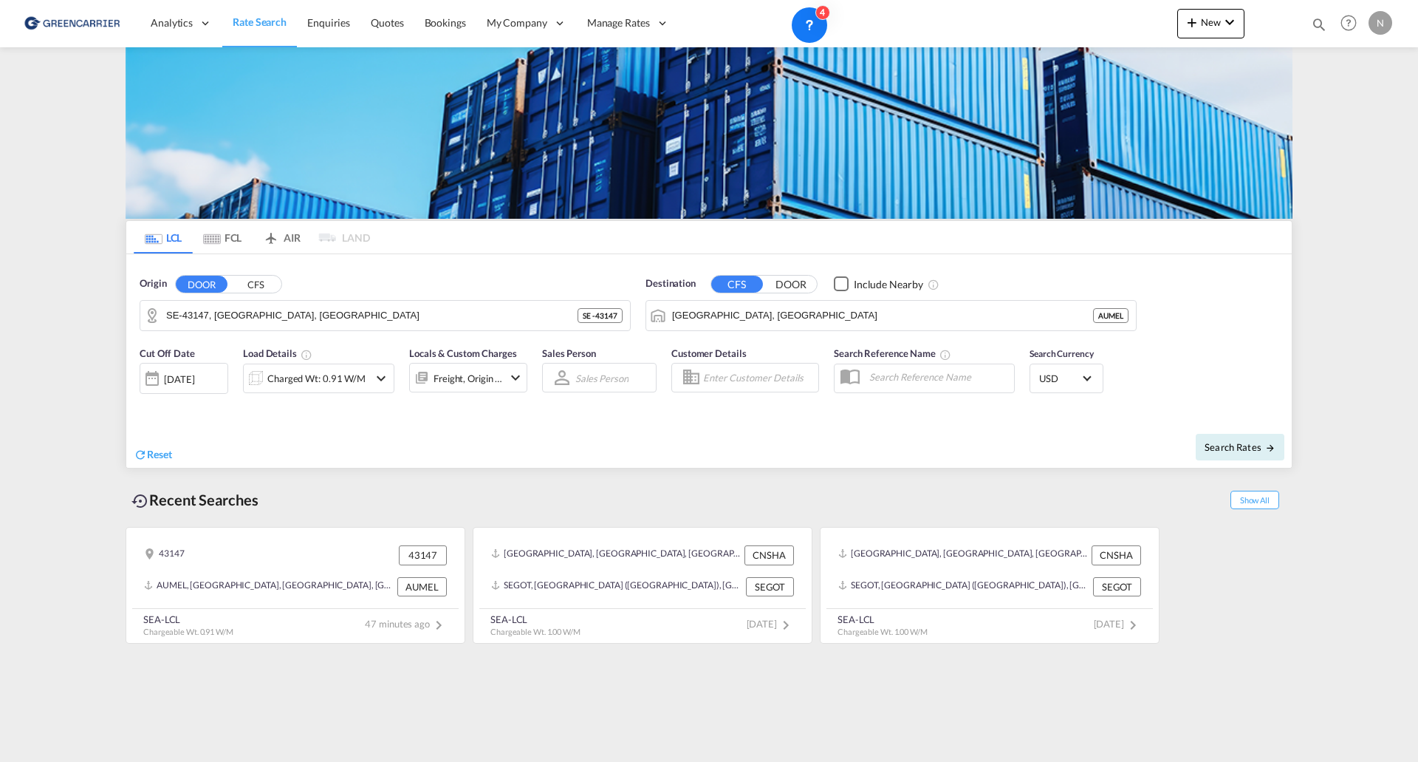
click at [316, 716] on md-content "Analytics Reports Dashboard Rate Search Enquiries Quotes Bookings" at bounding box center [709, 381] width 1418 height 762
click at [458, 25] on span "Bookings" at bounding box center [445, 22] width 41 height 13
